Goal: Find specific page/section: Find specific page/section

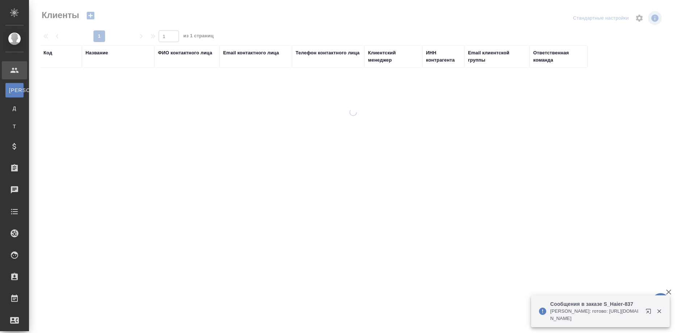
select select "RU"
click at [91, 53] on div "Название" at bounding box center [96, 52] width 22 height 7
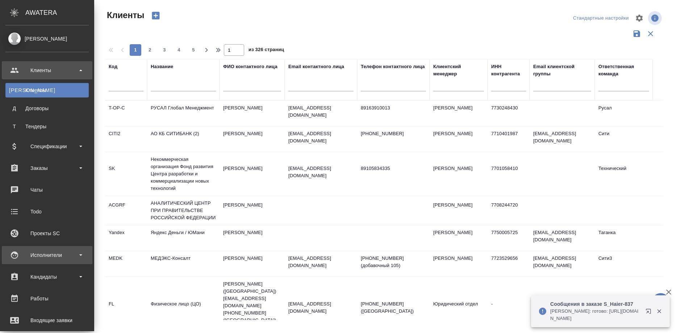
click at [24, 251] on div "Исполнители" at bounding box center [46, 254] width 83 height 11
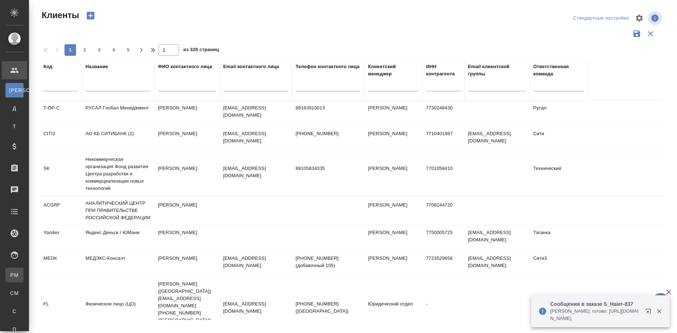
click at [24, 269] on link "PM Для PM/LQA" at bounding box center [14, 275] width 18 height 14
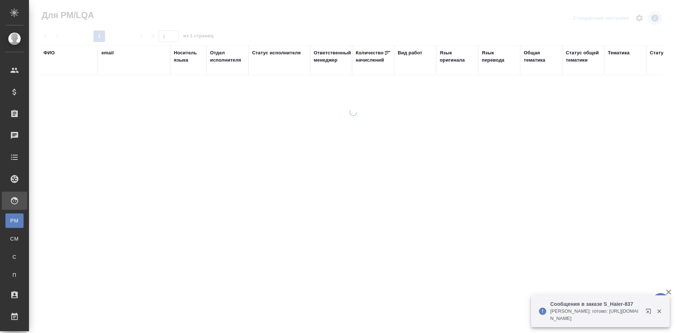
click at [51, 69] on div "ФИО" at bounding box center [68, 60] width 51 height 22
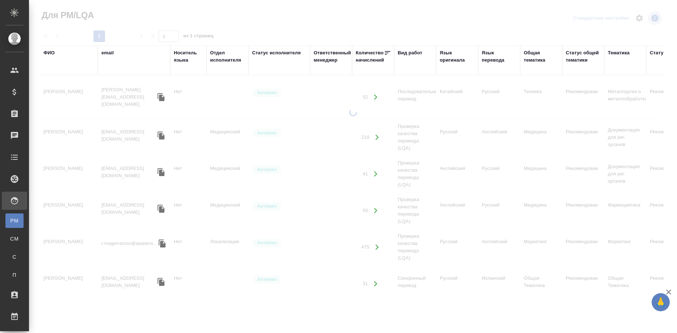
click at [51, 69] on div "ФИО" at bounding box center [68, 60] width 51 height 22
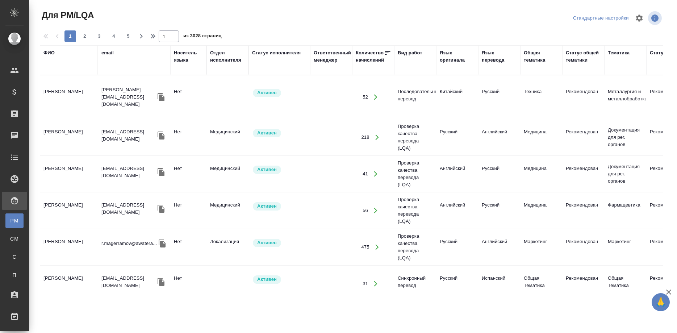
click at [51, 69] on div "ФИО" at bounding box center [68, 60] width 51 height 22
click at [47, 52] on div "ФИО" at bounding box center [48, 52] width 11 height 7
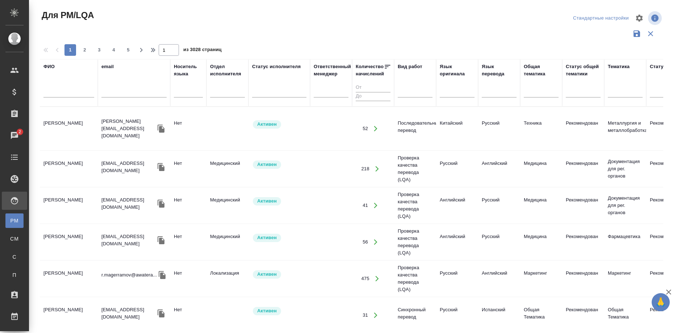
click at [53, 93] on input "text" at bounding box center [68, 92] width 51 height 9
type input "n"
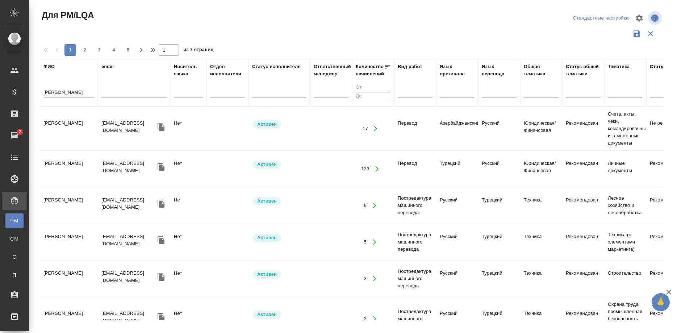
click at [69, 123] on td "[PERSON_NAME]" at bounding box center [69, 128] width 58 height 25
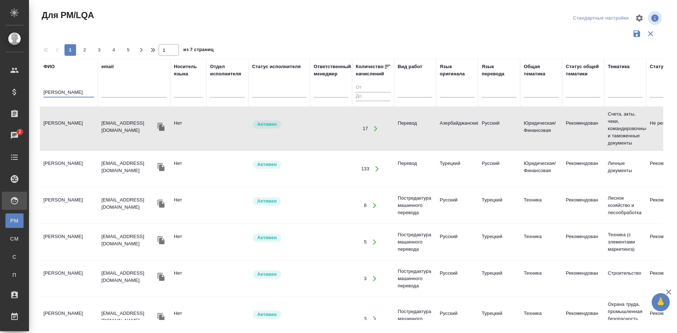
drag, startPoint x: 67, startPoint y: 88, endPoint x: -9, endPoint y: 90, distance: 76.1
click at [43, 90] on input "типаев" at bounding box center [68, 92] width 51 height 9
type input "раматова"
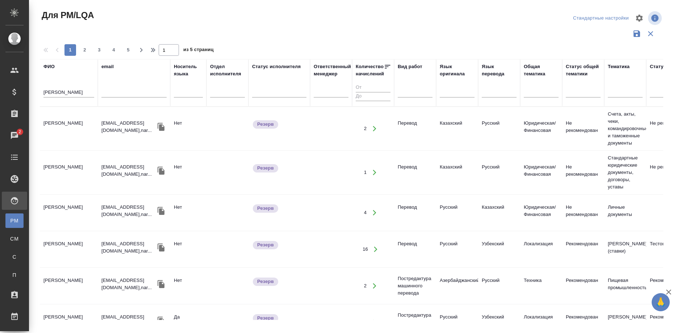
click at [58, 126] on td "Раматова Наргиза Исмаиловна" at bounding box center [69, 128] width 58 height 25
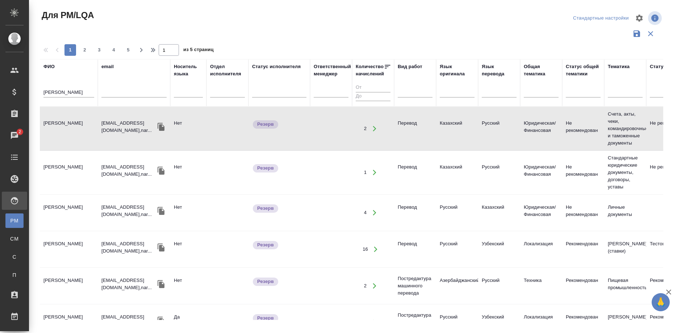
click at [58, 126] on td "Раматова Наргиза Исмаиловна" at bounding box center [69, 128] width 58 height 25
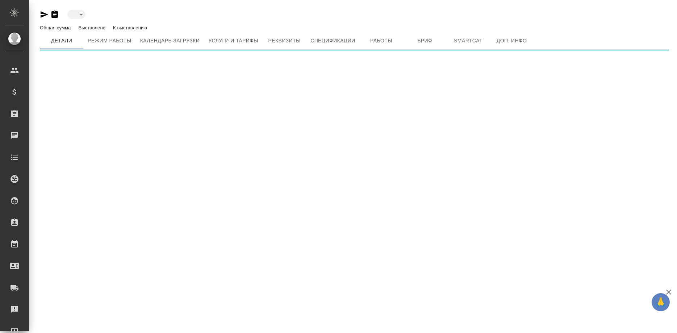
type input "active"
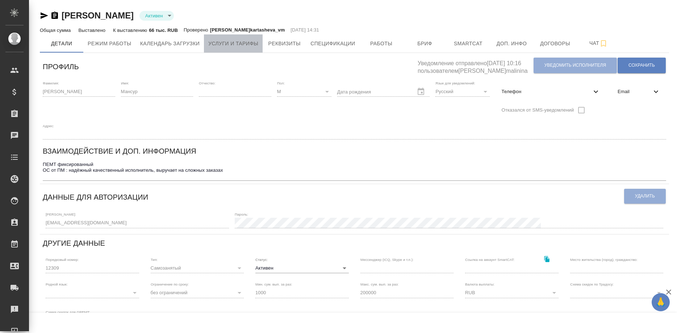
click at [215, 42] on span "Услуги и тарифы" at bounding box center [233, 43] width 50 height 9
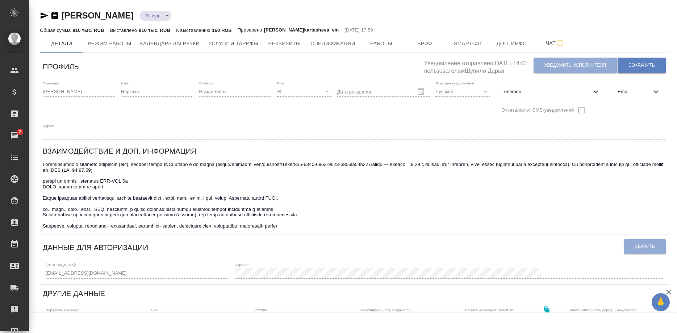
click at [534, 177] on textarea at bounding box center [354, 194] width 623 height 67
click at [234, 43] on span "Услуги и тарифы" at bounding box center [233, 43] width 50 height 9
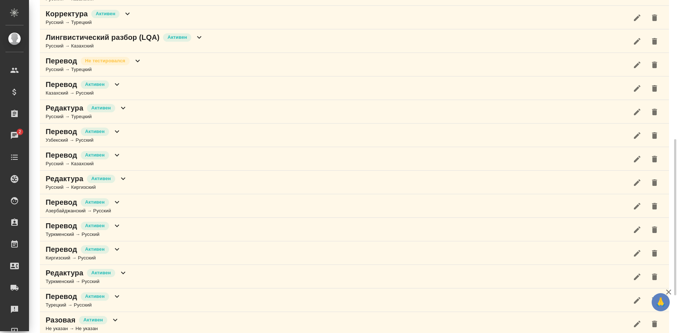
scroll to position [375, 0]
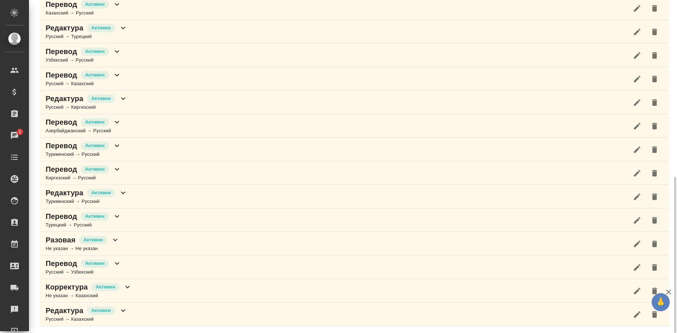
click at [492, 244] on div "Разовая Активен Не указан → Не указан" at bounding box center [354, 244] width 629 height 24
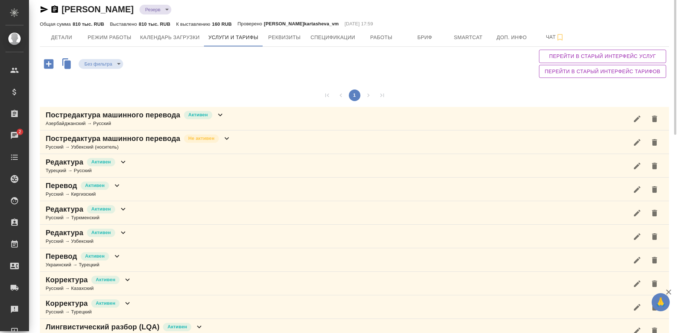
scroll to position [0, 0]
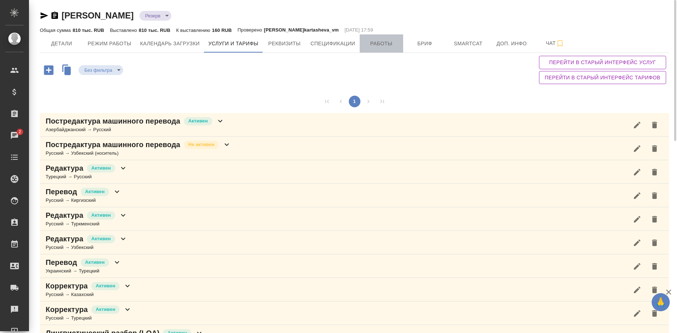
click at [372, 40] on span "Работы" at bounding box center [381, 43] width 35 height 9
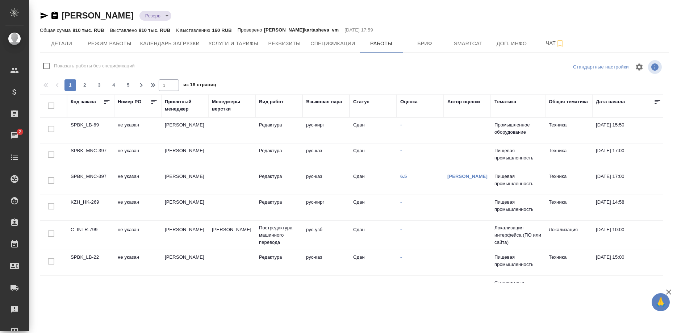
checkbox input "false"
click at [405, 99] on div "Оценка" at bounding box center [408, 101] width 17 height 7
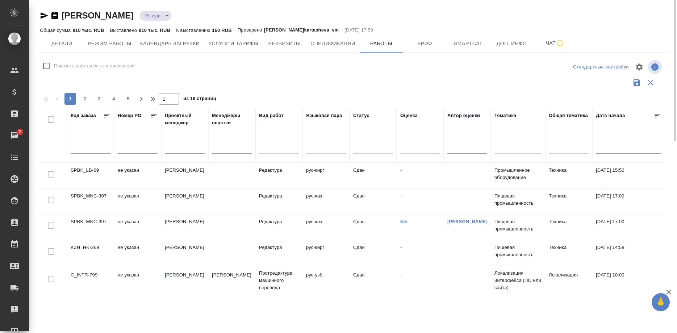
click at [410, 141] on div at bounding box center [420, 147] width 40 height 14
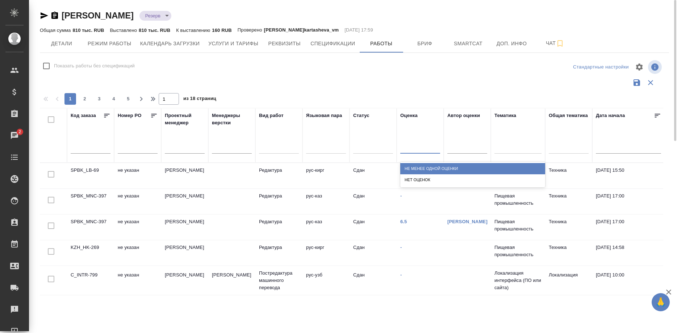
click at [419, 166] on div "Не менее одной оценки" at bounding box center [472, 168] width 145 height 11
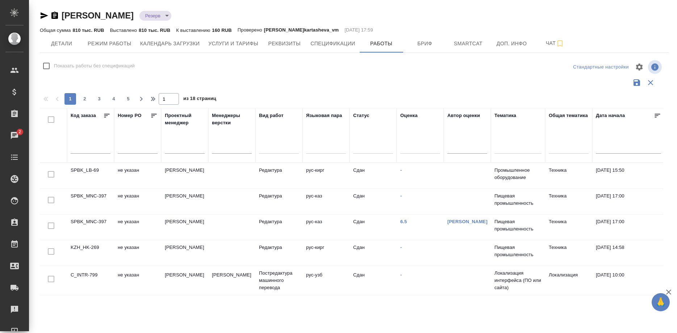
click at [557, 300] on div "Раматова Наргиза Исмаиловна Резерв reserved Общая сумма 810 тыс. RUB Выставлено…" at bounding box center [354, 150] width 637 height 300
click at [215, 43] on span "Услуги и тарифы" at bounding box center [233, 43] width 50 height 9
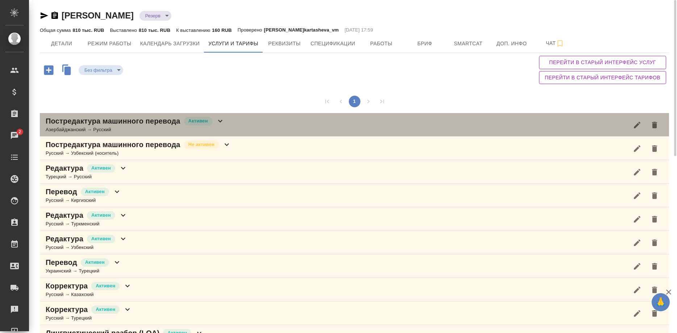
click at [130, 126] on div "Азербайджанский → Русский" at bounding box center [135, 129] width 179 height 7
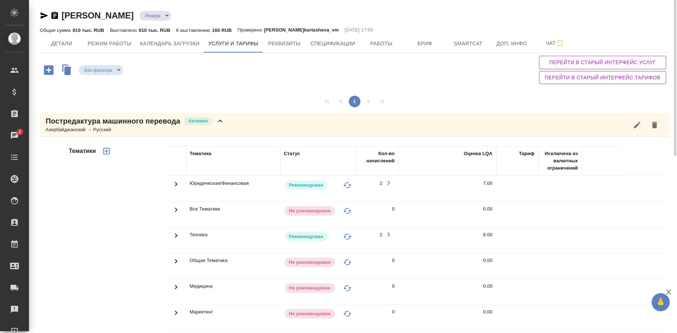
scroll to position [185, 0]
